Goal: Task Accomplishment & Management: Use online tool/utility

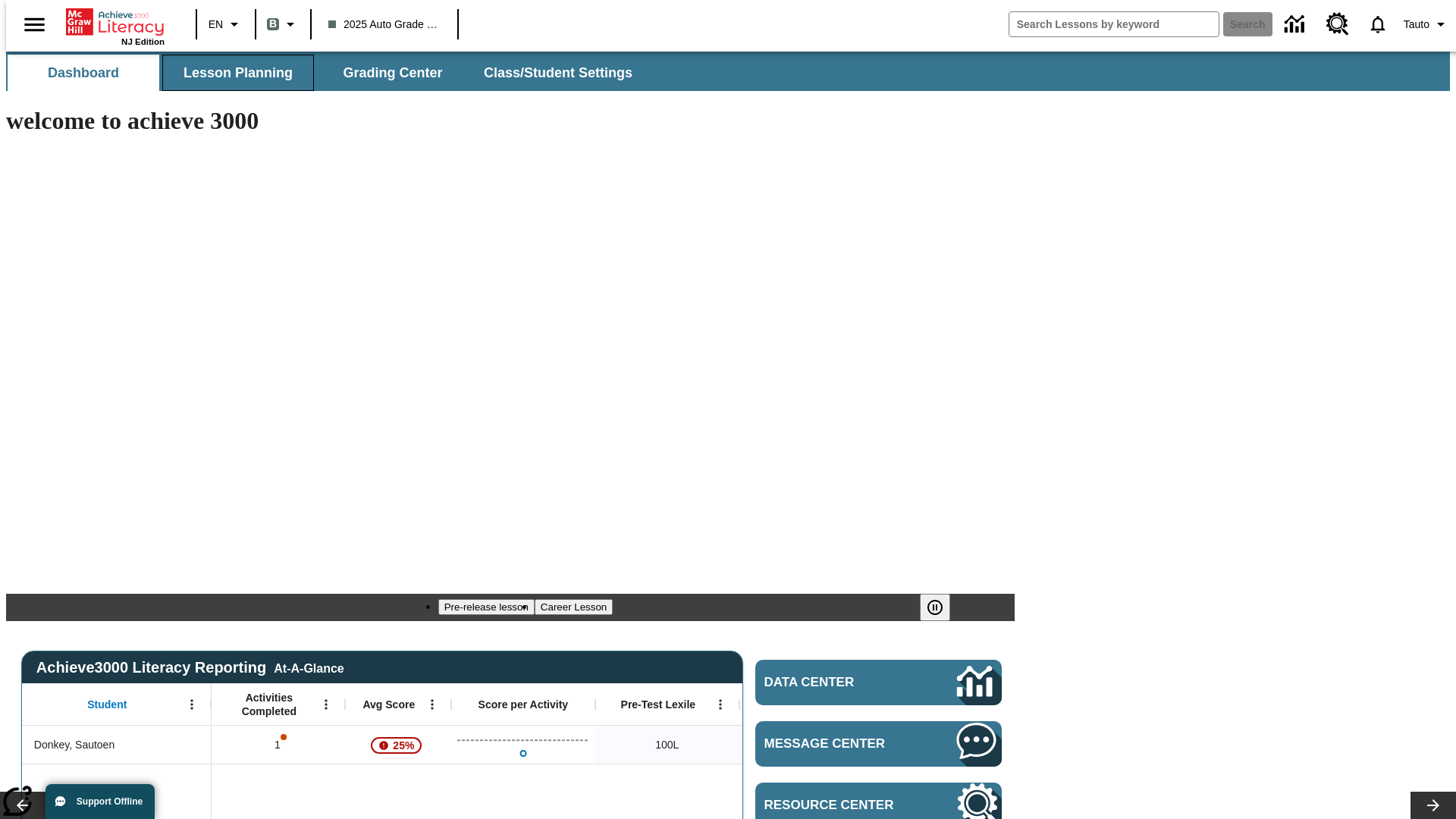
click at [232, 73] on span "Lesson Planning" at bounding box center [238, 73] width 109 height 18
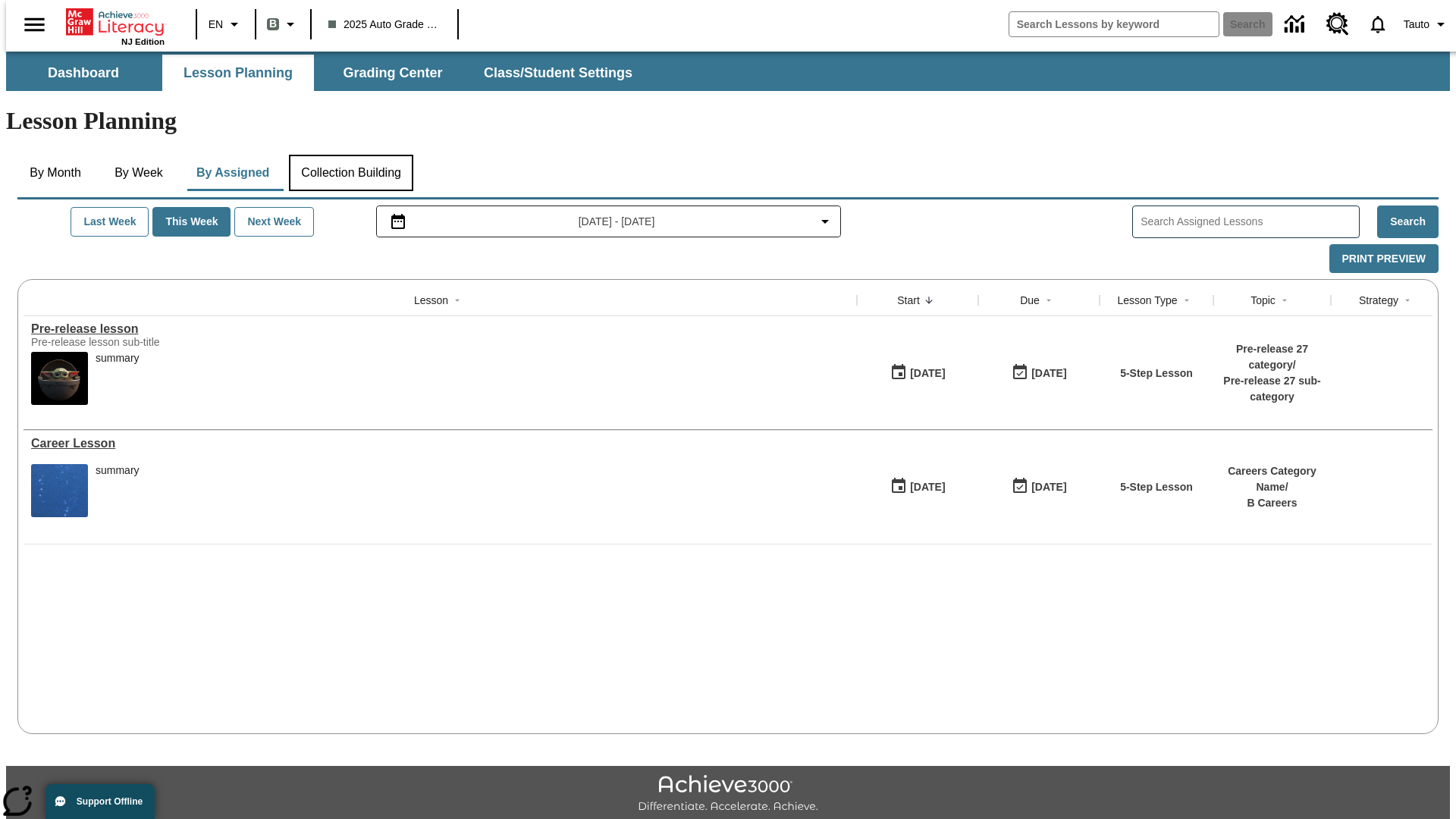
click at [350, 155] on button "Collection Building" at bounding box center [350, 173] width 124 height 36
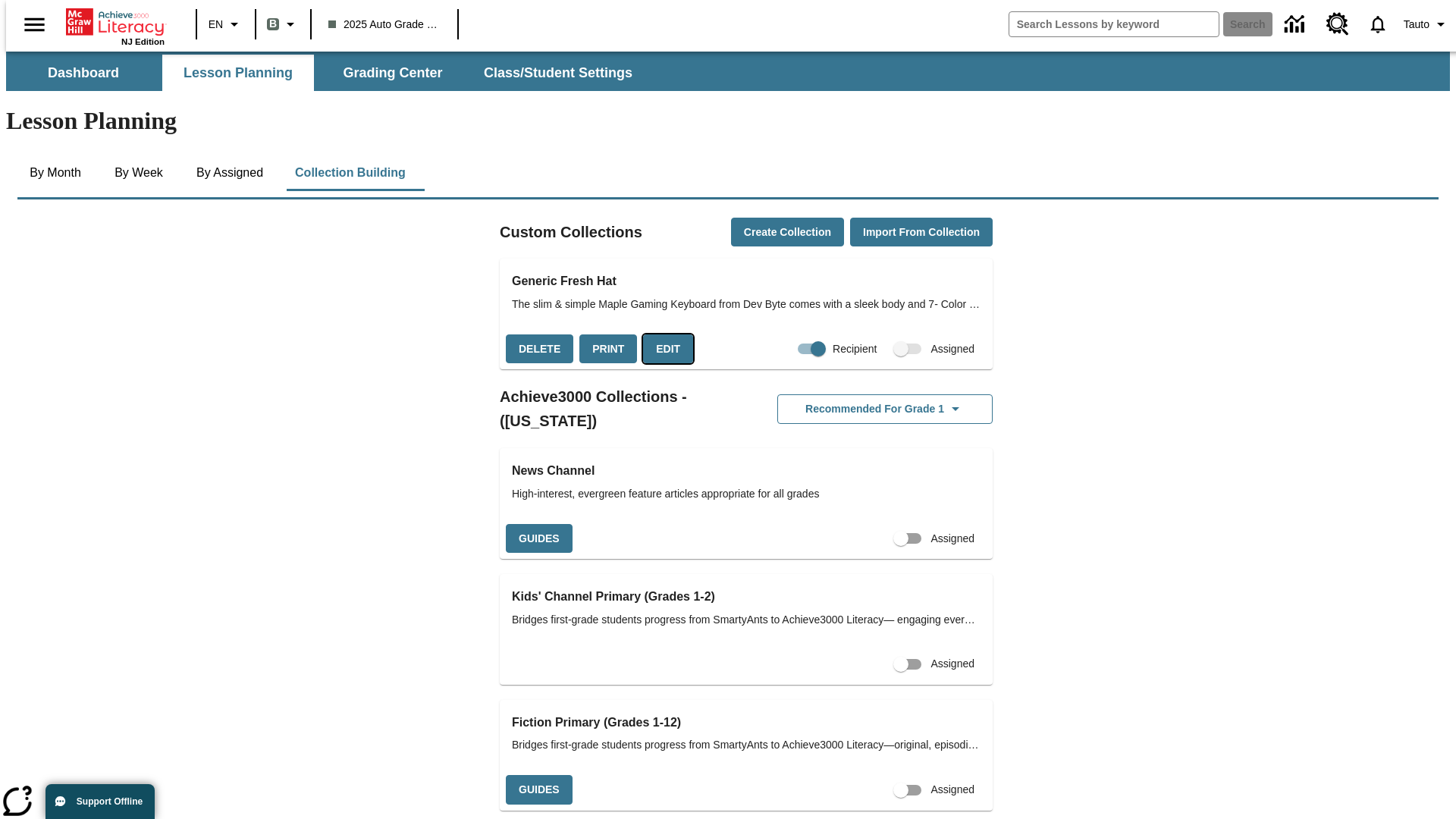
click at [662, 335] on button "Edit" at bounding box center [668, 349] width 50 height 30
